Goal: Task Accomplishment & Management: Complete application form

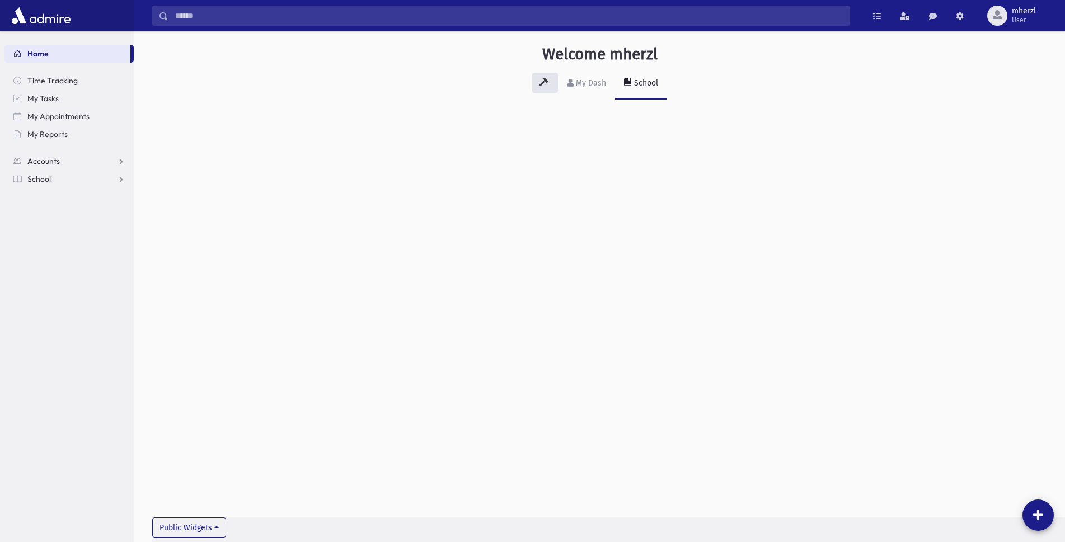
click at [54, 157] on span "Accounts" at bounding box center [43, 161] width 32 height 10
click at [44, 213] on span "School" at bounding box center [39, 215] width 24 height 10
click at [83, 215] on link "Attendance" at bounding box center [68, 215] width 129 height 18
click at [64, 233] on link "Entry" at bounding box center [68, 233] width 129 height 18
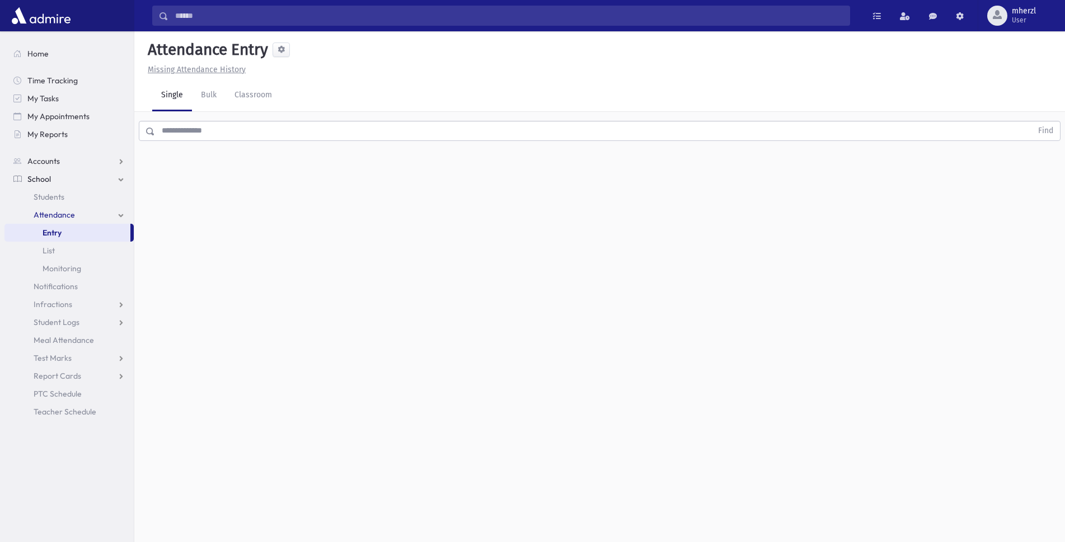
click at [214, 132] on input "text" at bounding box center [593, 131] width 877 height 20
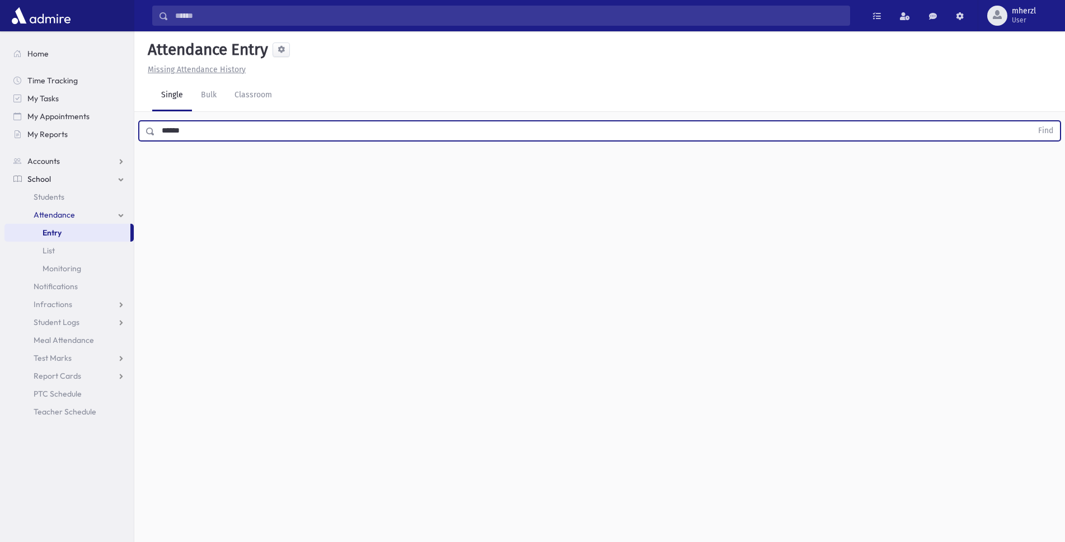
type input "******"
click at [1031, 121] on button "Find" at bounding box center [1045, 130] width 29 height 19
click at [185, 163] on span "[PERSON_NAME]" at bounding box center [183, 163] width 60 height 12
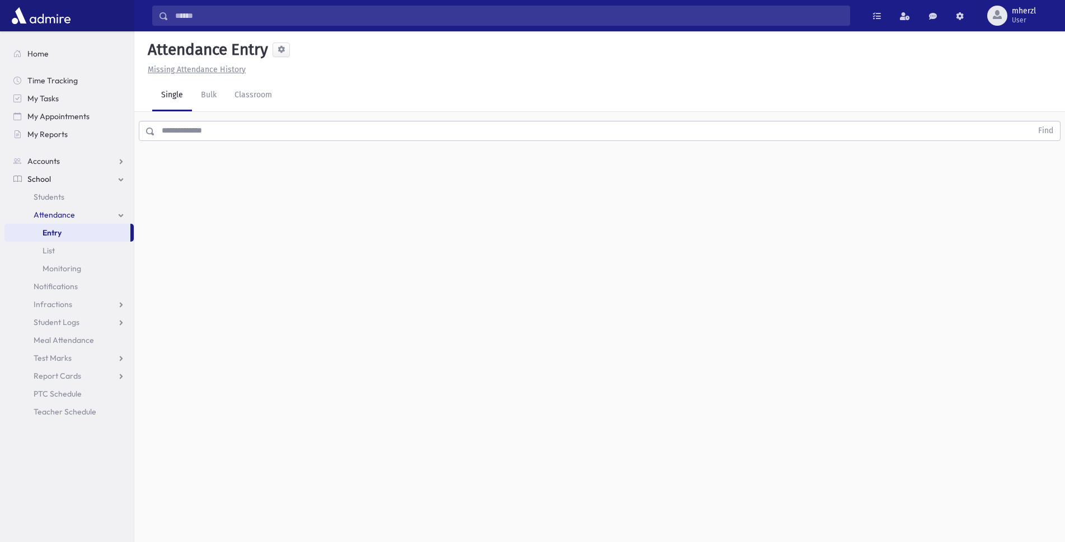
click at [227, 135] on input "text" at bounding box center [593, 131] width 877 height 20
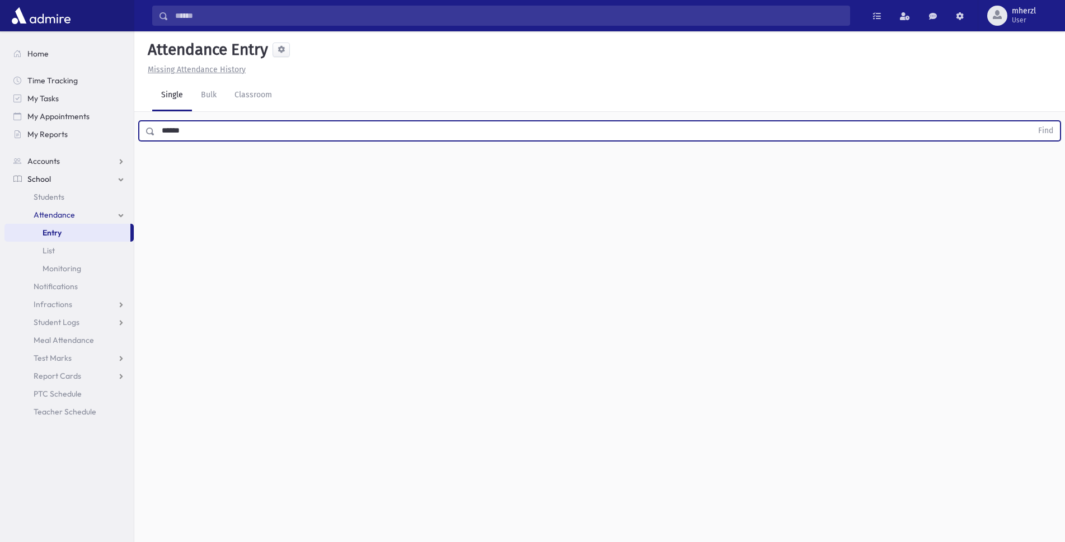
type input "******"
click at [1031, 121] on button "Find" at bounding box center [1045, 130] width 29 height 19
click at [205, 163] on span "[PERSON_NAME]" at bounding box center [183, 163] width 60 height 12
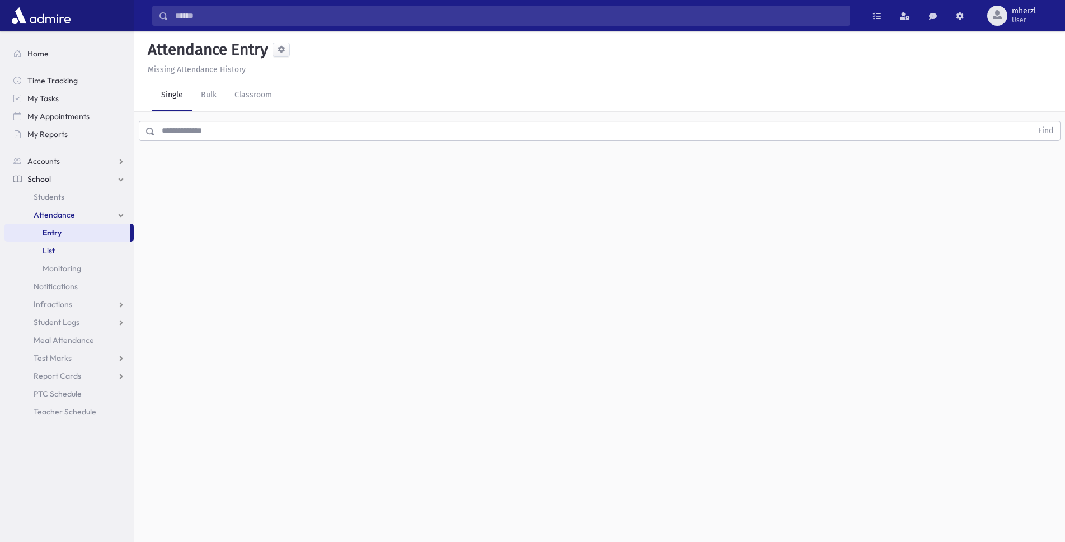
click at [76, 258] on link "List" at bounding box center [68, 251] width 129 height 18
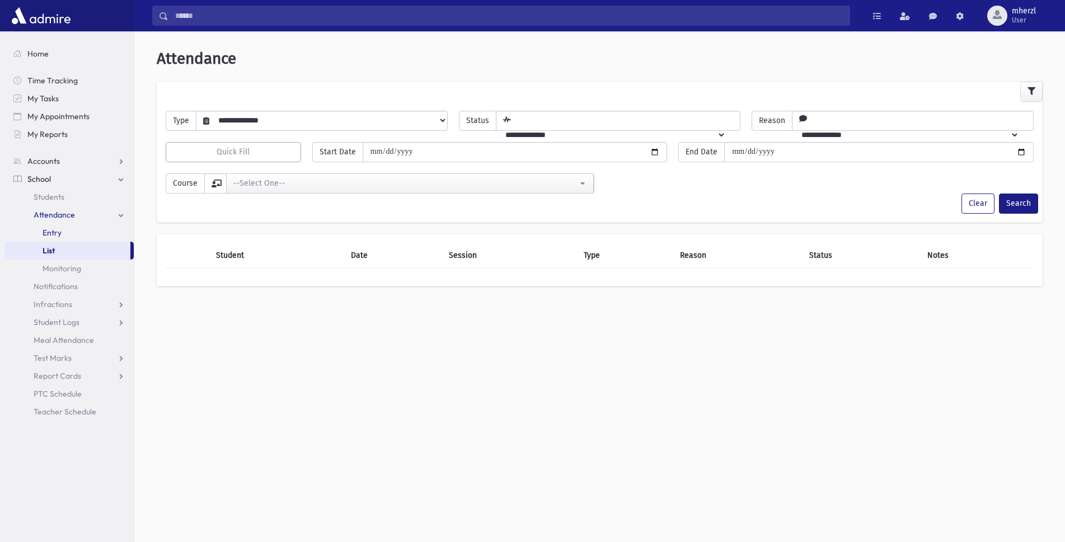
click at [66, 228] on link "Entry" at bounding box center [68, 233] width 129 height 18
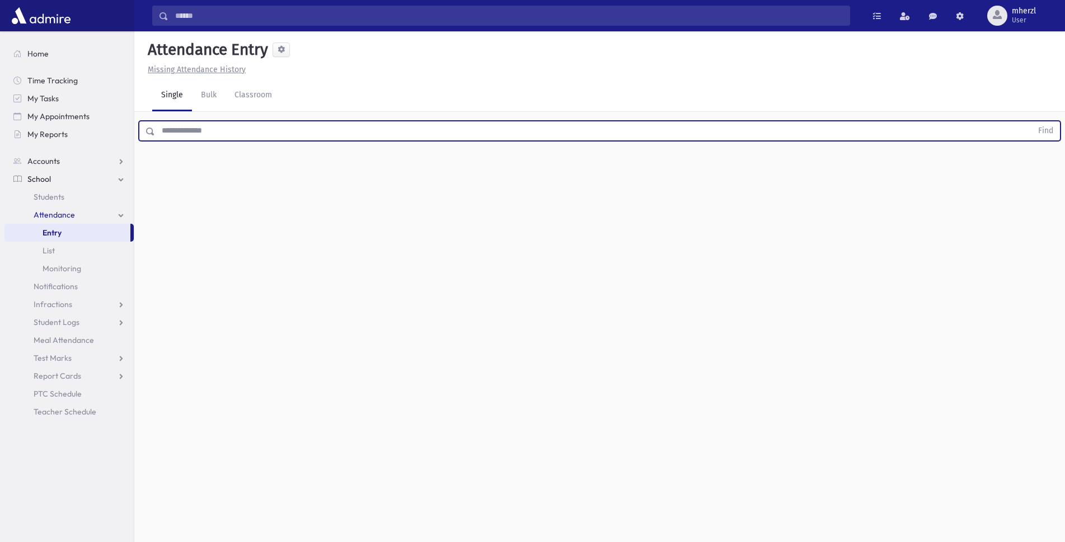
click at [245, 129] on input "text" at bounding box center [593, 131] width 877 height 20
type input "****"
click at [1031, 121] on button "Find" at bounding box center [1045, 130] width 29 height 19
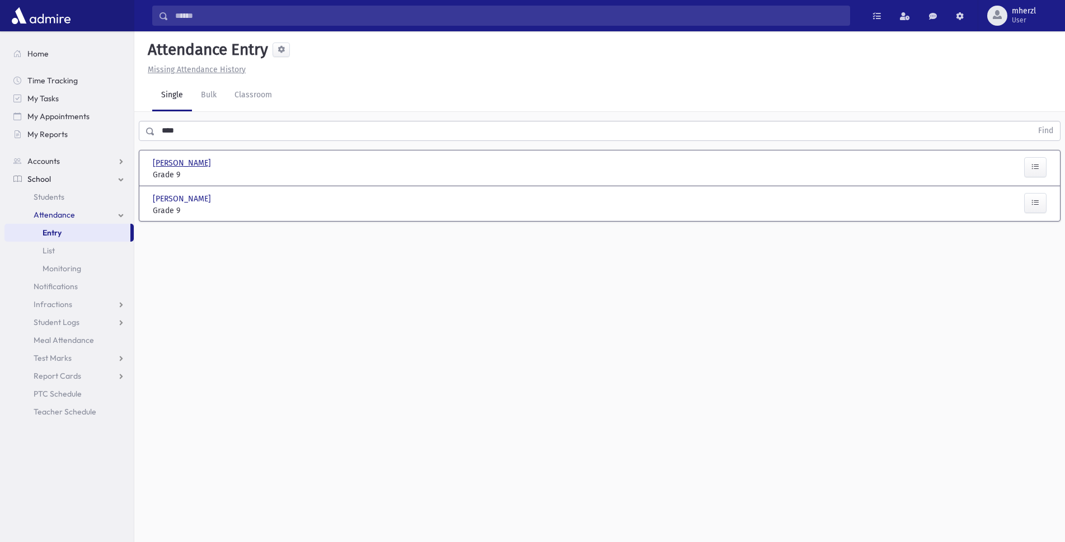
click at [179, 165] on span "[PERSON_NAME]" at bounding box center [183, 163] width 60 height 12
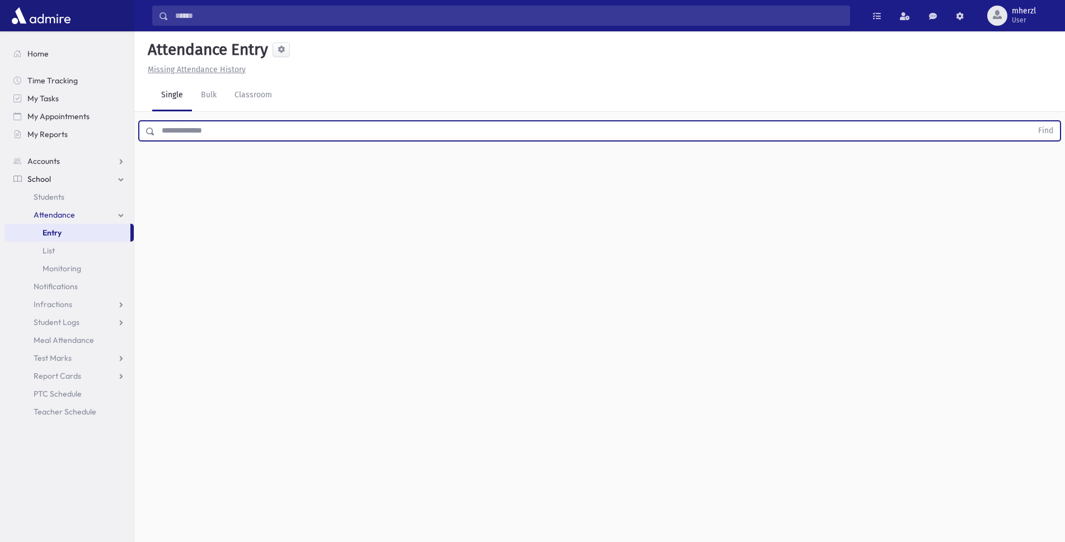
drag, startPoint x: 203, startPoint y: 132, endPoint x: 217, endPoint y: 123, distance: 16.9
click at [203, 130] on input "text" at bounding box center [593, 131] width 877 height 20
type input "******"
click at [1031, 121] on button "Find" at bounding box center [1045, 130] width 29 height 19
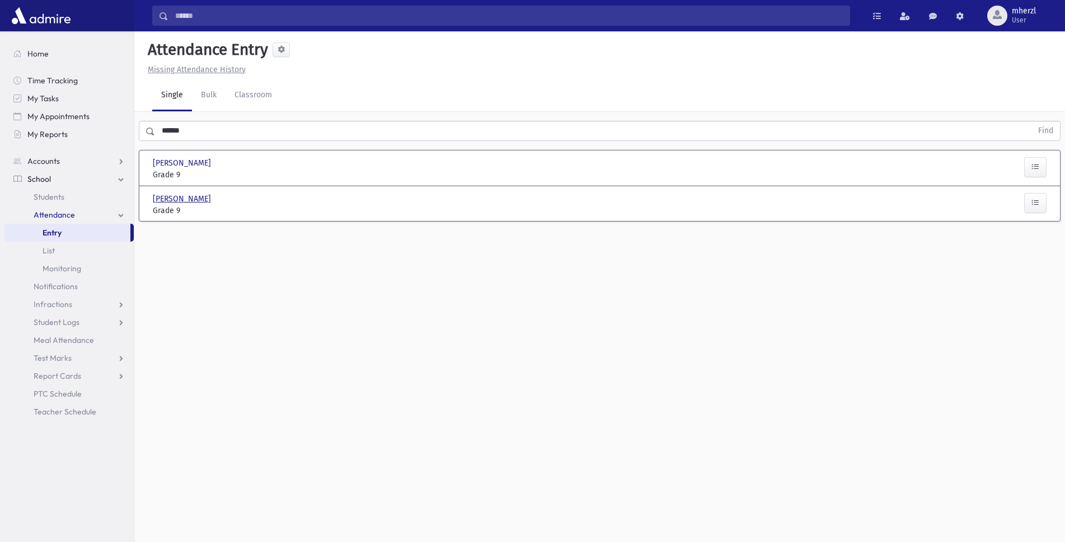
click at [175, 197] on span "[PERSON_NAME]" at bounding box center [183, 199] width 60 height 12
click at [79, 210] on link "Attendance" at bounding box center [68, 215] width 129 height 18
drag, startPoint x: 64, startPoint y: 271, endPoint x: 58, endPoint y: 259, distance: 13.8
click at [63, 271] on span "Monitoring" at bounding box center [62, 269] width 39 height 10
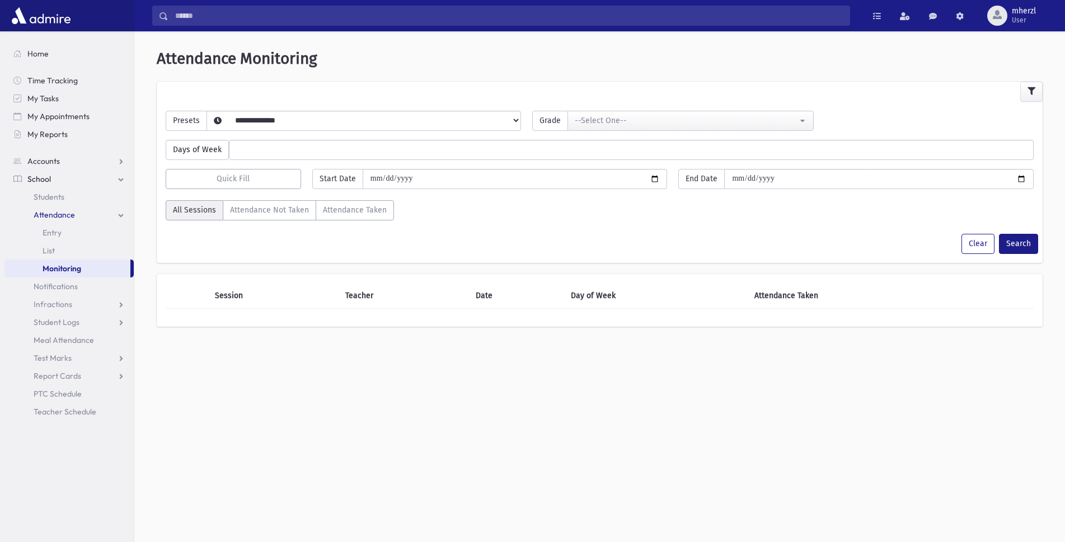
select select
click at [57, 229] on span "Entry" at bounding box center [52, 233] width 19 height 10
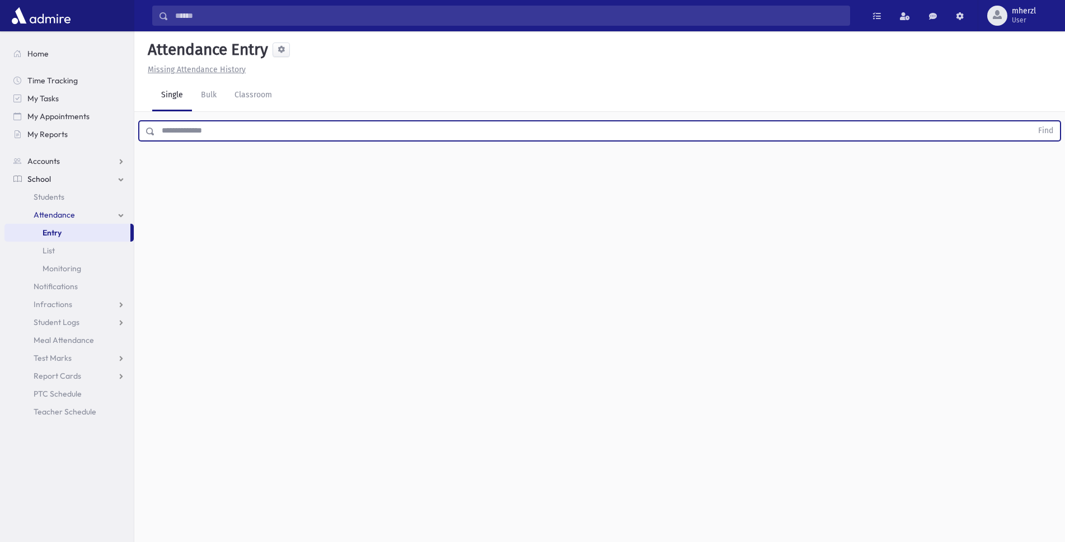
click at [189, 132] on input "text" at bounding box center [593, 131] width 877 height 20
type input "******"
click at [1031, 121] on button "Find" at bounding box center [1045, 130] width 29 height 19
click at [179, 163] on span "Leiner, Nechama" at bounding box center [183, 163] width 60 height 12
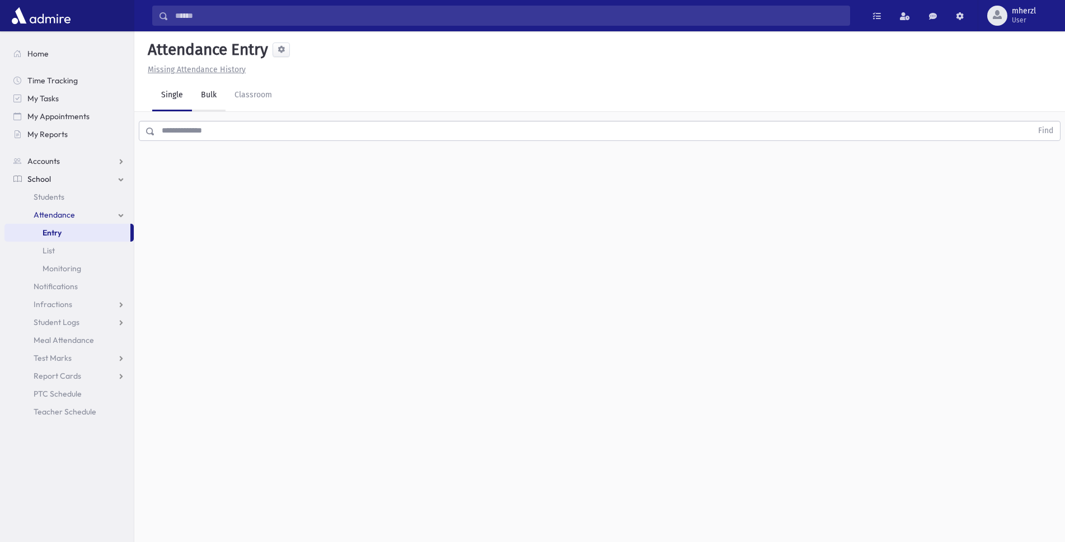
click at [213, 93] on link "Bulk" at bounding box center [209, 95] width 34 height 31
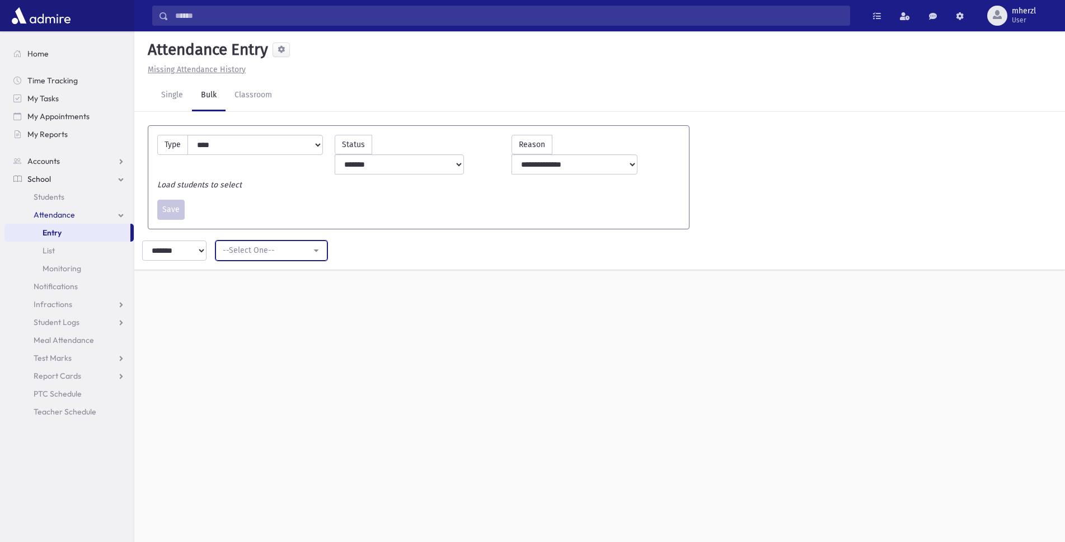
click at [279, 245] on div "--Select One--" at bounding box center [267, 251] width 88 height 12
click at [312, 241] on button "--Select One--" at bounding box center [271, 251] width 112 height 20
click at [318, 241] on button "--Select One--" at bounding box center [271, 251] width 112 height 20
drag, startPoint x: 318, startPoint y: 232, endPoint x: 184, endPoint y: 125, distance: 171.7
click at [318, 241] on button "--Select One--" at bounding box center [271, 251] width 112 height 20
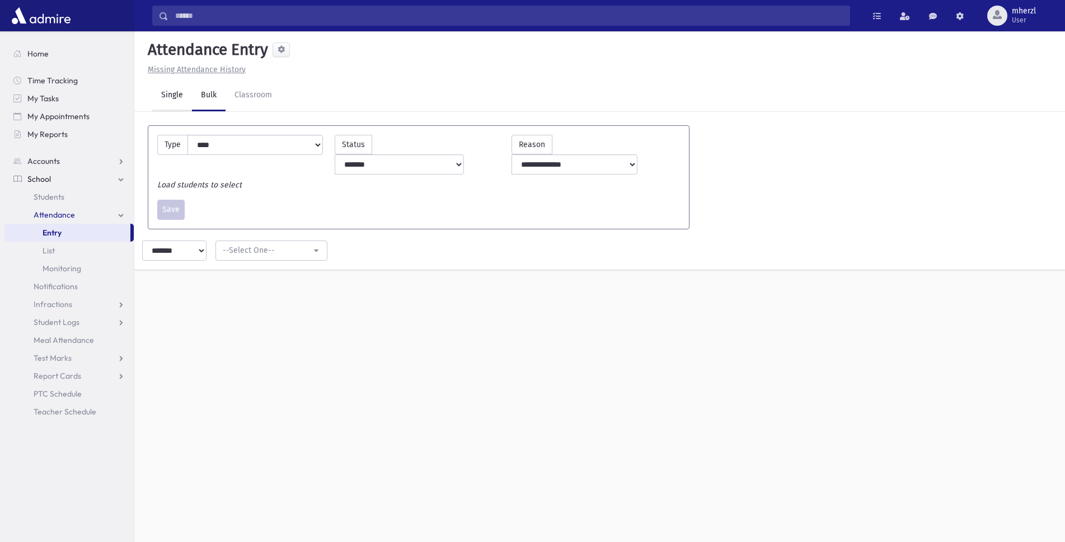
click at [162, 91] on link "Single" at bounding box center [172, 95] width 40 height 31
click at [224, 137] on input "text" at bounding box center [593, 131] width 877 height 20
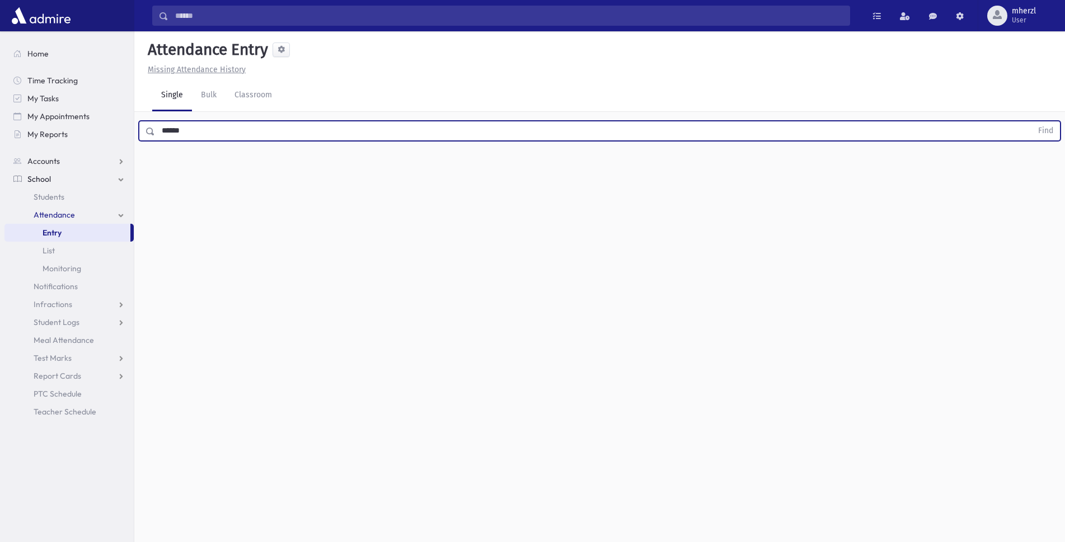
type input "******"
click at [1031, 121] on button "Find" at bounding box center [1045, 130] width 29 height 19
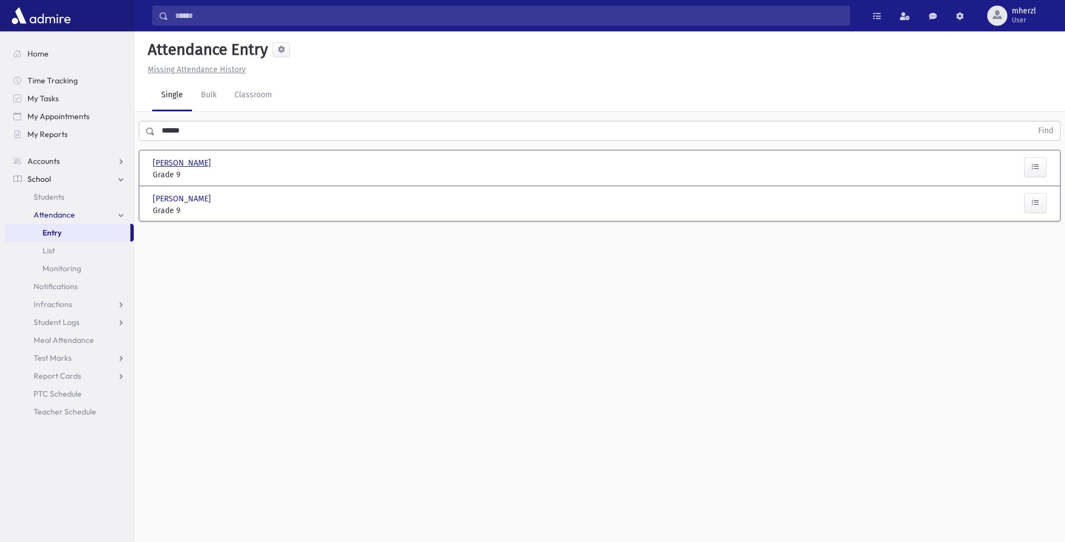
click at [196, 164] on span "Leiner, Nechama" at bounding box center [183, 163] width 60 height 12
click at [213, 133] on input "text" at bounding box center [593, 131] width 877 height 20
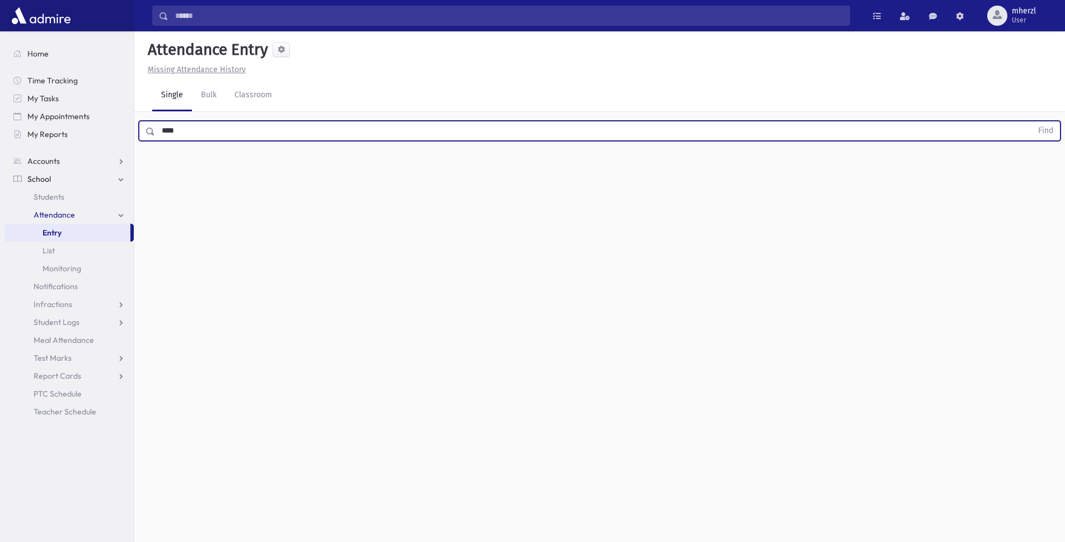
type input "****"
click at [1031, 121] on button "Find" at bounding box center [1045, 130] width 29 height 19
click at [201, 161] on span "Leiner, Nechama" at bounding box center [183, 163] width 60 height 12
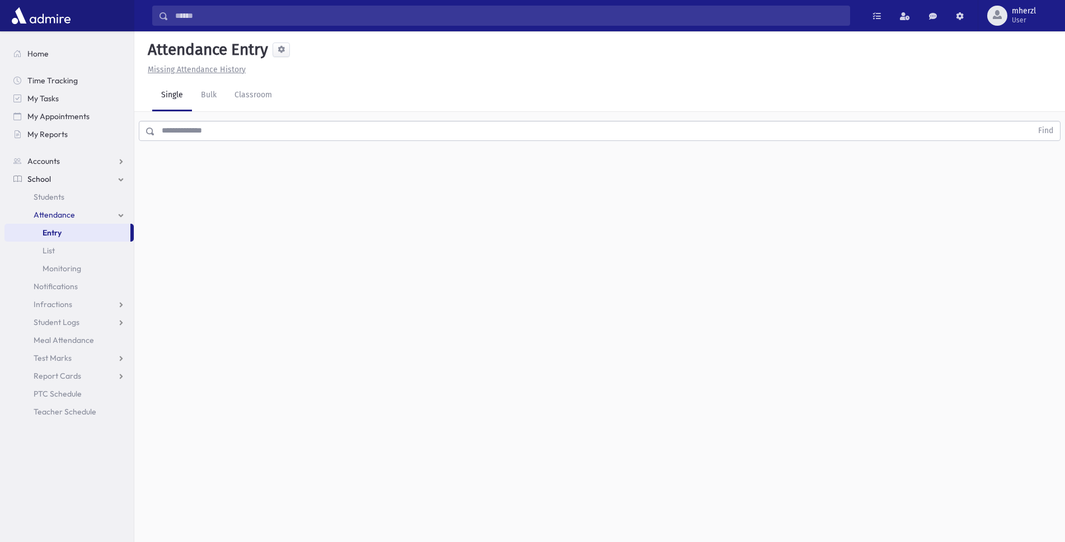
click at [176, 95] on link "Single" at bounding box center [172, 95] width 40 height 31
click at [184, 134] on input "text" at bounding box center [593, 131] width 877 height 20
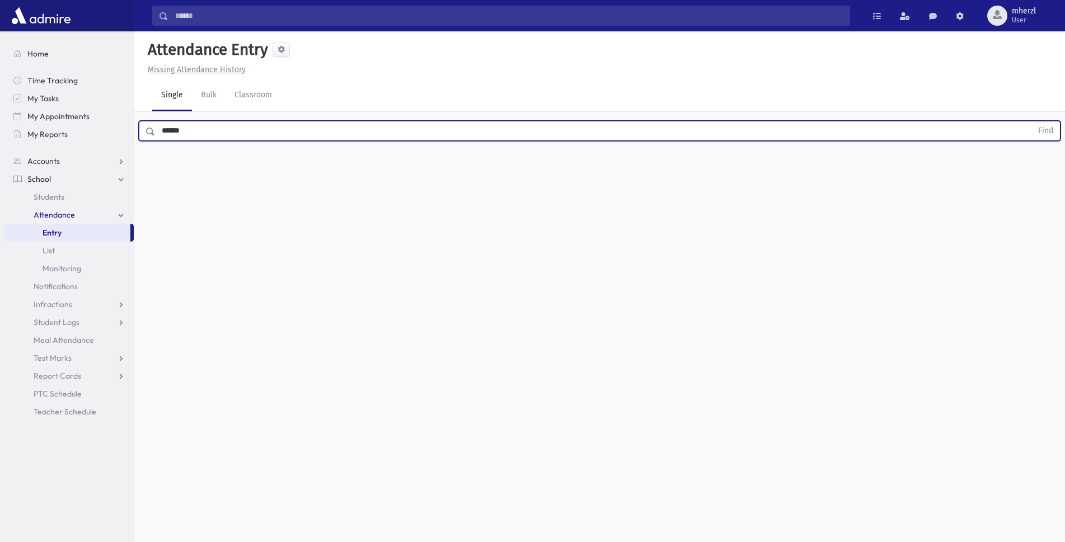
type input "******"
click at [1031, 121] on button "Find" at bounding box center [1045, 130] width 29 height 19
click at [198, 163] on span "Leiner, Nechama" at bounding box center [183, 163] width 60 height 12
click at [196, 129] on input "text" at bounding box center [593, 131] width 877 height 20
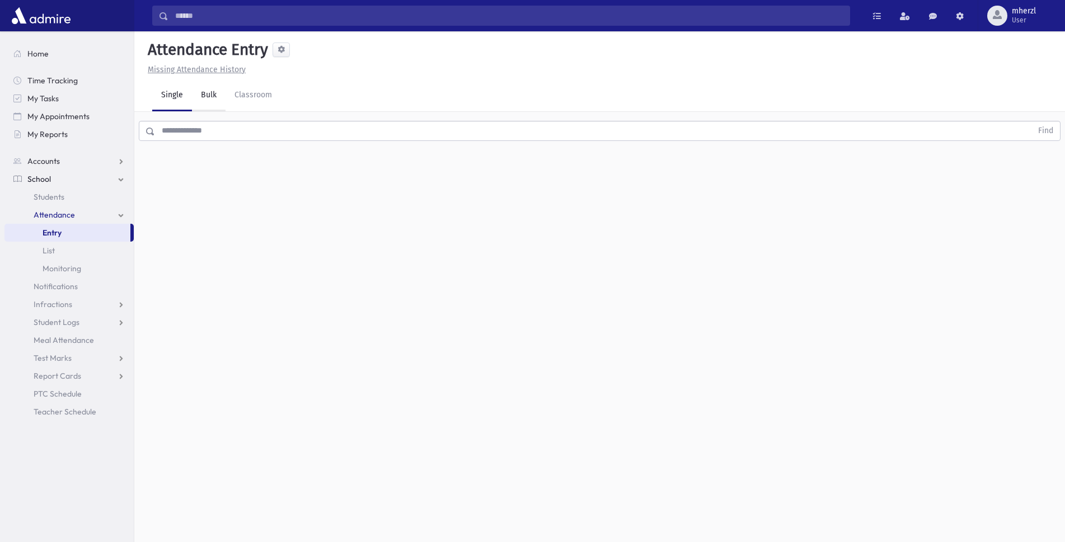
click at [205, 95] on link "Bulk" at bounding box center [209, 95] width 34 height 31
click at [173, 93] on link "Single" at bounding box center [172, 95] width 40 height 31
click at [175, 126] on input "text" at bounding box center [593, 131] width 877 height 20
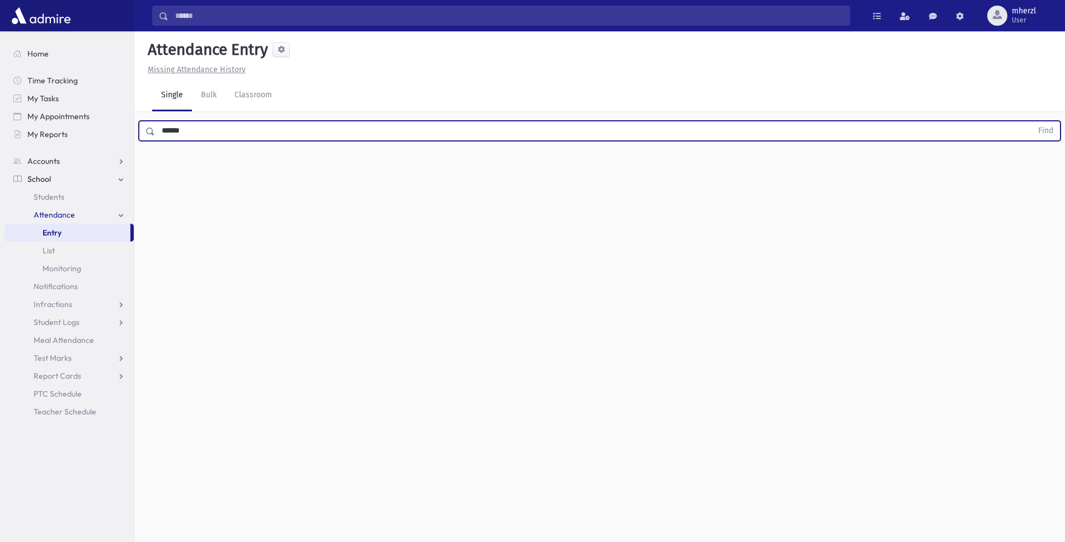
type input "******"
click at [1031, 121] on button "Find" at bounding box center [1045, 130] width 29 height 19
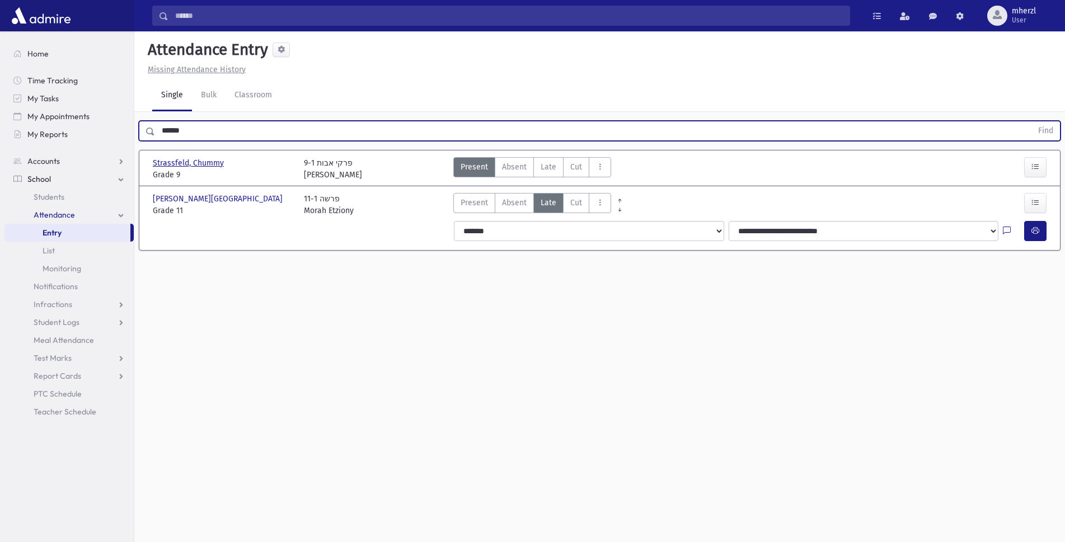
click at [203, 159] on span "Strassfeld, Chummy" at bounding box center [189, 163] width 73 height 12
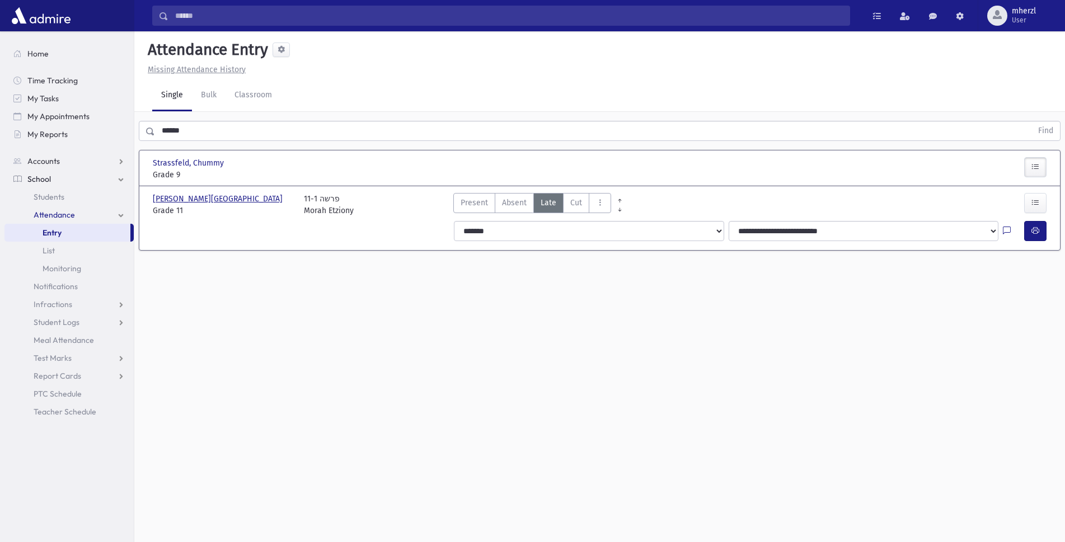
click at [200, 194] on span "Strassfeld, Rivky" at bounding box center [219, 199] width 132 height 12
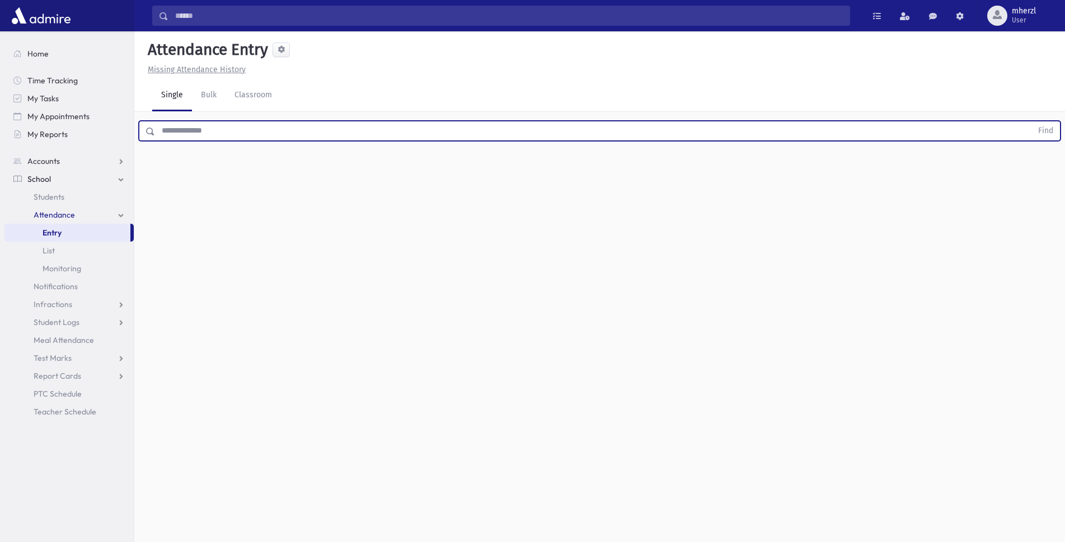
click at [206, 133] on input "text" at bounding box center [593, 131] width 877 height 20
drag, startPoint x: 165, startPoint y: 134, endPoint x: 217, endPoint y: 128, distance: 53.0
click at [217, 127] on input "text" at bounding box center [593, 131] width 877 height 20
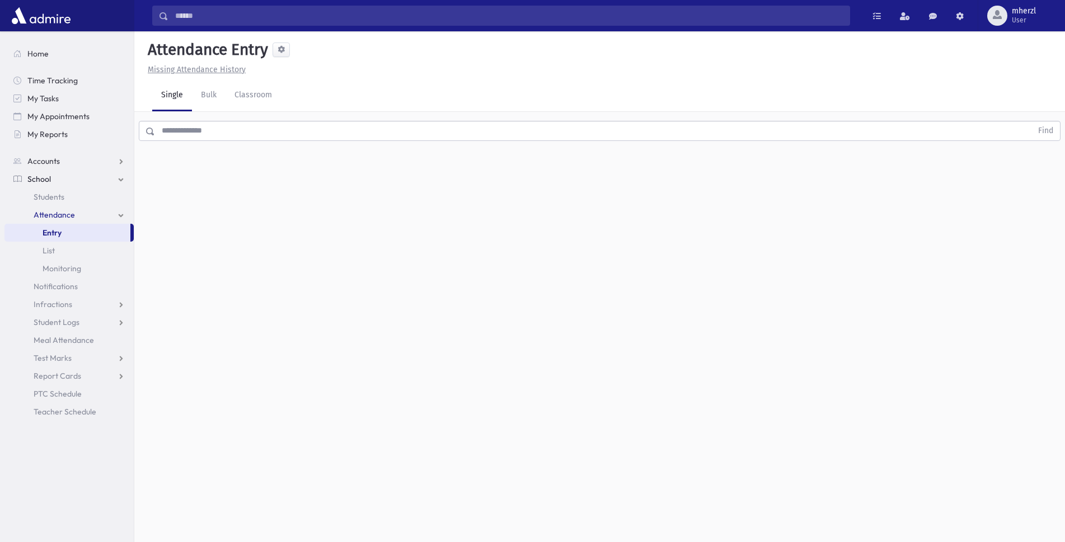
click at [192, 175] on div "Attendance Entry Missing Attendance History Single Bulk Classroom Find 0 record…" at bounding box center [599, 286] width 931 height 511
click at [212, 166] on div "Attendance Entry Missing Attendance History Single Bulk Classroom Find 0 record…" at bounding box center [599, 286] width 931 height 511
